Goal: Transaction & Acquisition: Purchase product/service

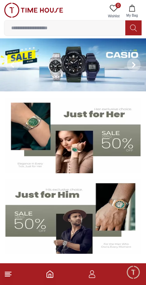
click at [42, 222] on img at bounding box center [72, 216] width 135 height 75
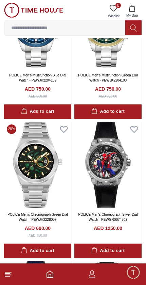
scroll to position [918, 0]
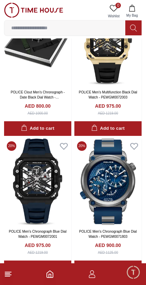
scroll to position [1458, 0]
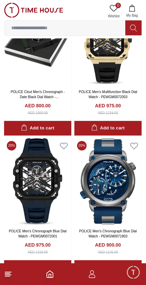
click at [106, 180] on img at bounding box center [107, 181] width 67 height 87
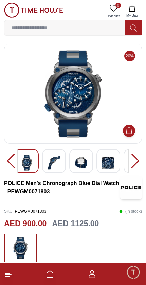
click at [78, 104] on img at bounding box center [73, 94] width 126 height 88
click at [64, 103] on img at bounding box center [73, 94] width 126 height 88
click at [134, 164] on div at bounding box center [135, 161] width 14 height 24
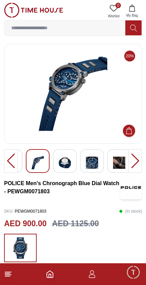
click at [136, 167] on div at bounding box center [135, 161] width 14 height 24
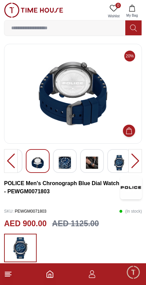
click at [135, 158] on div at bounding box center [135, 161] width 14 height 24
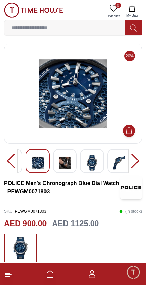
click at [141, 160] on div at bounding box center [135, 161] width 14 height 24
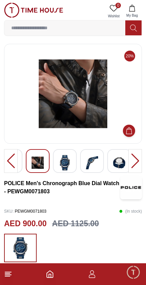
click at [5, 280] on footer at bounding box center [73, 274] width 146 height 22
click at [53, 276] on icon "Home" at bounding box center [50, 274] width 6 height 7
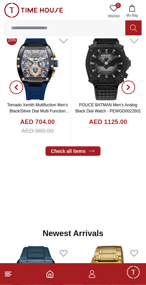
scroll to position [277, 0]
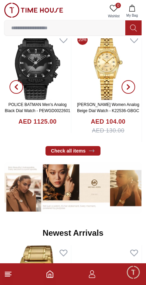
click at [135, 88] on button "button" at bounding box center [128, 87] width 24 height 110
click at [137, 84] on button "button" at bounding box center [128, 87] width 24 height 110
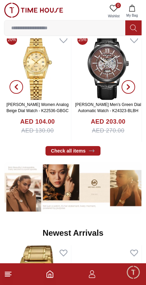
click at [136, 86] on button "button" at bounding box center [128, 87] width 24 height 110
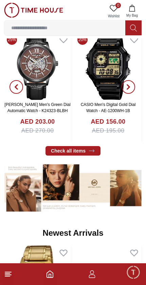
click at [129, 85] on icon "button" at bounding box center [128, 86] width 5 height 5
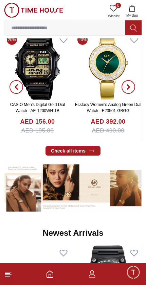
click at [132, 86] on span "button" at bounding box center [129, 87] width 14 height 14
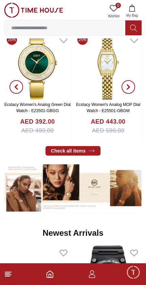
click at [129, 85] on icon "button" at bounding box center [128, 86] width 5 height 5
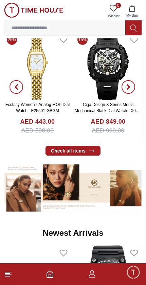
click at [135, 85] on span "button" at bounding box center [129, 87] width 14 height 14
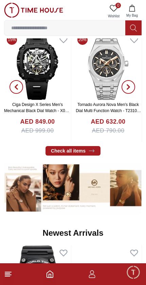
click at [129, 87] on icon "button" at bounding box center [128, 87] width 2 height 4
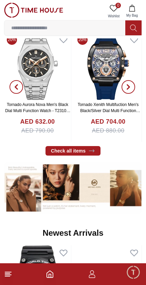
click at [130, 86] on icon "button" at bounding box center [128, 86] width 5 height 5
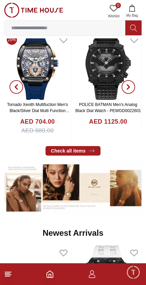
click at [133, 85] on span "button" at bounding box center [129, 87] width 14 height 14
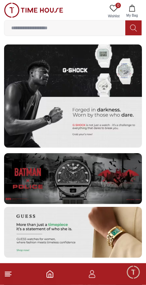
scroll to position [1268, 0]
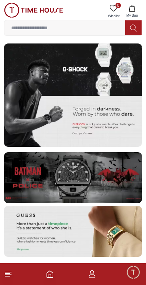
click at [105, 181] on img at bounding box center [73, 177] width 138 height 51
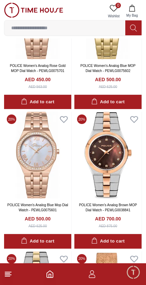
scroll to position [1092, 0]
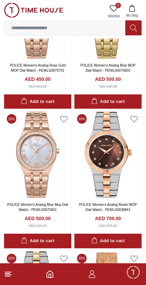
click at [52, 275] on icon "Home" at bounding box center [50, 274] width 8 height 8
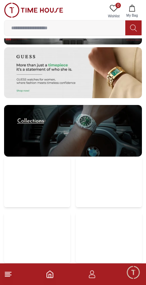
scroll to position [1427, 0]
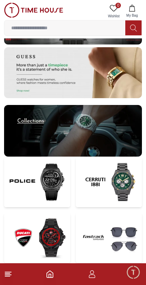
click at [118, 176] on img at bounding box center [109, 181] width 66 height 50
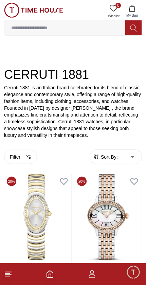
scroll to position [72, 0]
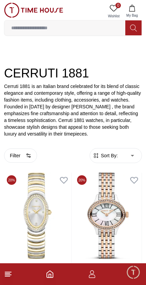
click at [125, 159] on body "100% Genuine products with International Warranty Shop From [GEOGRAPHIC_DATA] |…" at bounding box center [73, 283] width 146 height 711
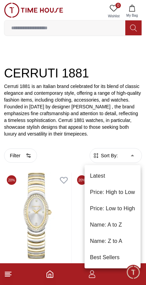
click at [58, 149] on div at bounding box center [73, 142] width 146 height 285
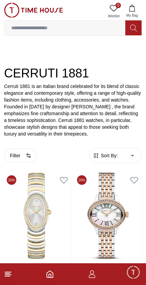
click at [21, 157] on button "Filter" at bounding box center [20, 155] width 33 height 14
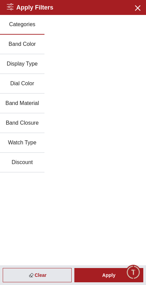
click at [107, 278] on div "Apply" at bounding box center [108, 275] width 69 height 14
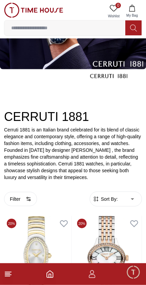
scroll to position [0, 0]
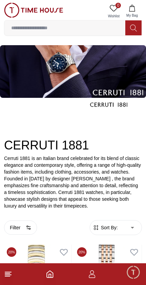
click at [49, 277] on polyline "Home" at bounding box center [50, 275] width 2 height 3
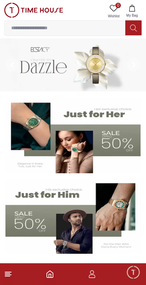
click at [14, 268] on footer at bounding box center [73, 274] width 146 height 22
click at [12, 270] on icon at bounding box center [8, 274] width 8 height 8
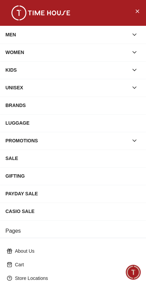
click at [135, 36] on icon "button" at bounding box center [134, 34] width 7 height 7
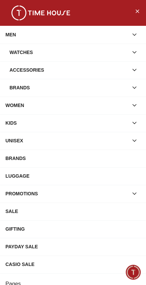
click at [124, 57] on div "Watches" at bounding box center [69, 52] width 119 height 12
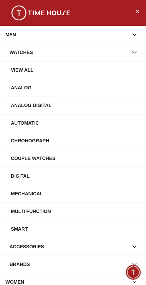
click at [81, 103] on div "Analog Digital" at bounding box center [76, 105] width 130 height 12
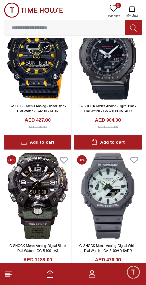
scroll to position [1026, 0]
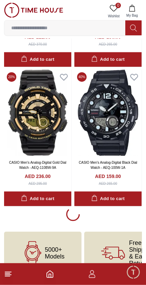
scroll to position [2641, 0]
